Goal: Find specific page/section: Find specific page/section

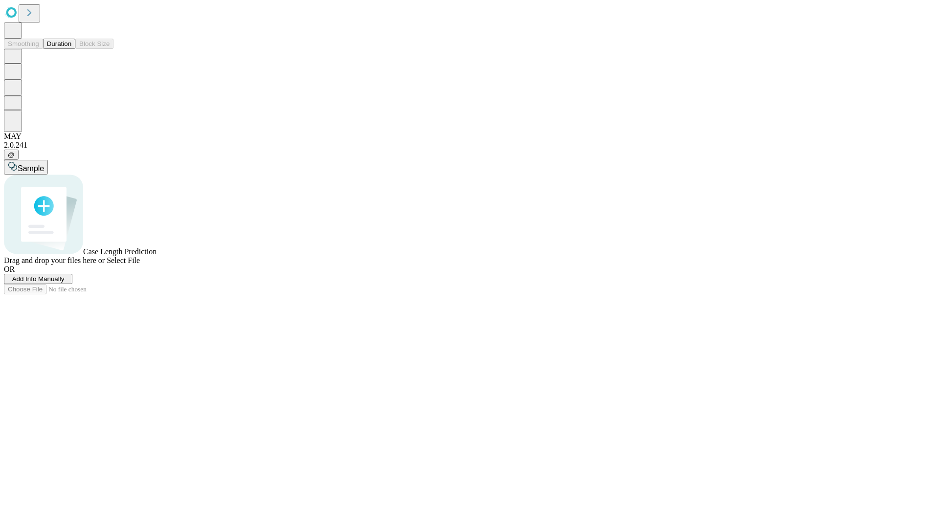
click at [71, 49] on button "Duration" at bounding box center [59, 44] width 32 height 10
click at [140, 264] on span "Select File" at bounding box center [123, 260] width 33 height 8
